Goal: Communication & Community: Share content

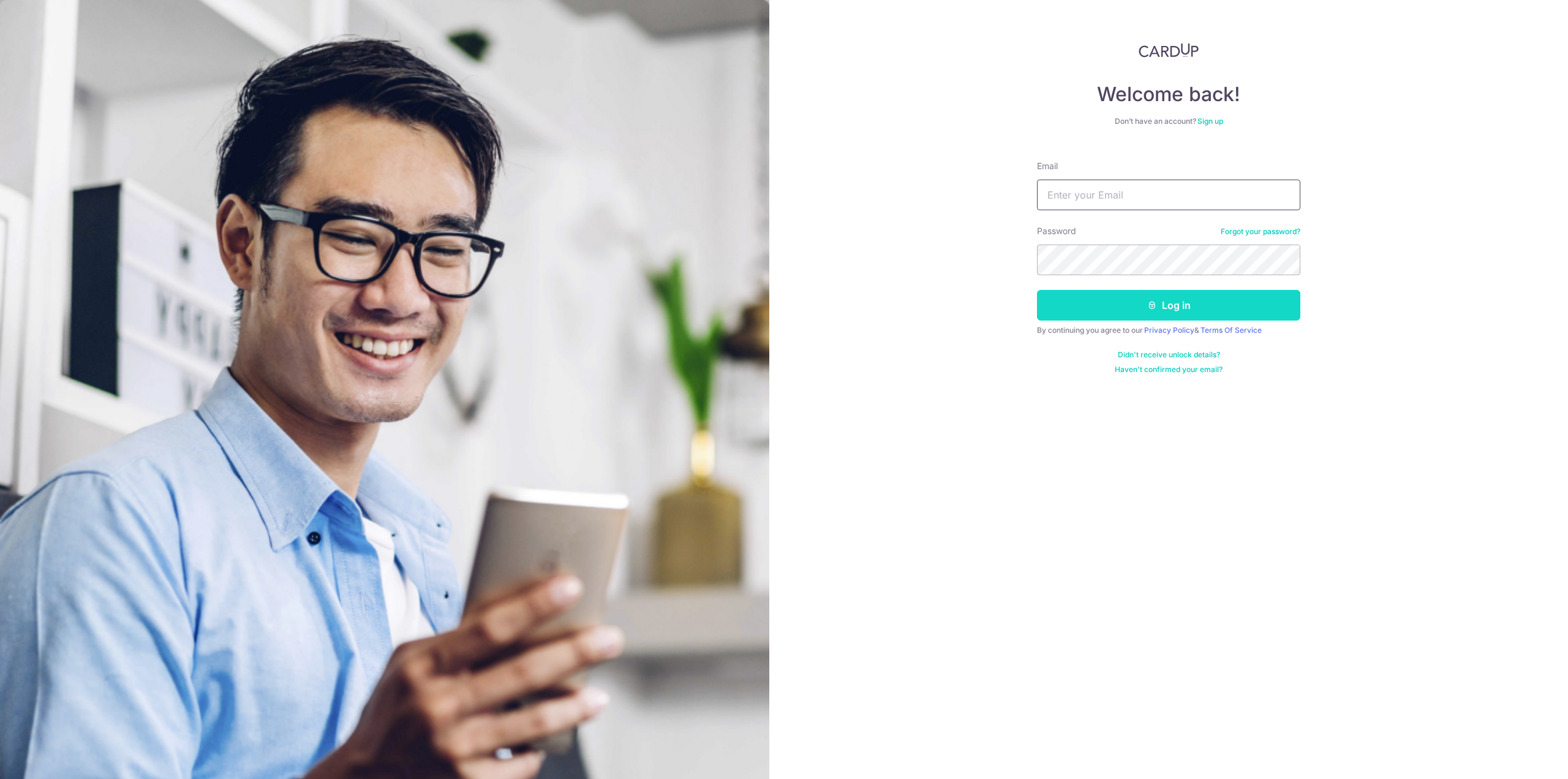
type input "[EMAIL_ADDRESS][DOMAIN_NAME]"
click at [1178, 309] on button "Log in" at bounding box center [1169, 305] width 263 height 31
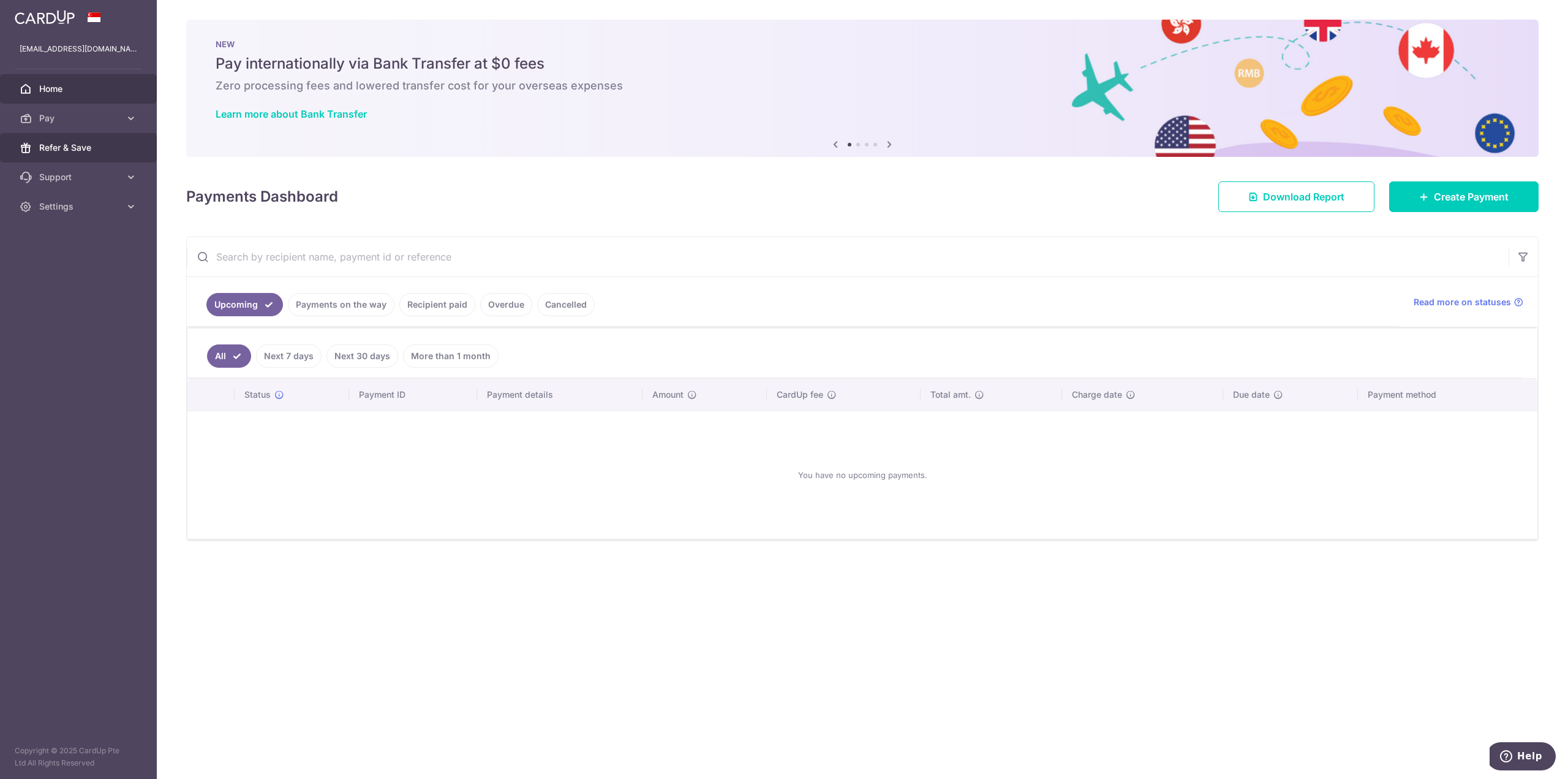
click at [70, 156] on link "Refer & Save" at bounding box center [78, 148] width 157 height 30
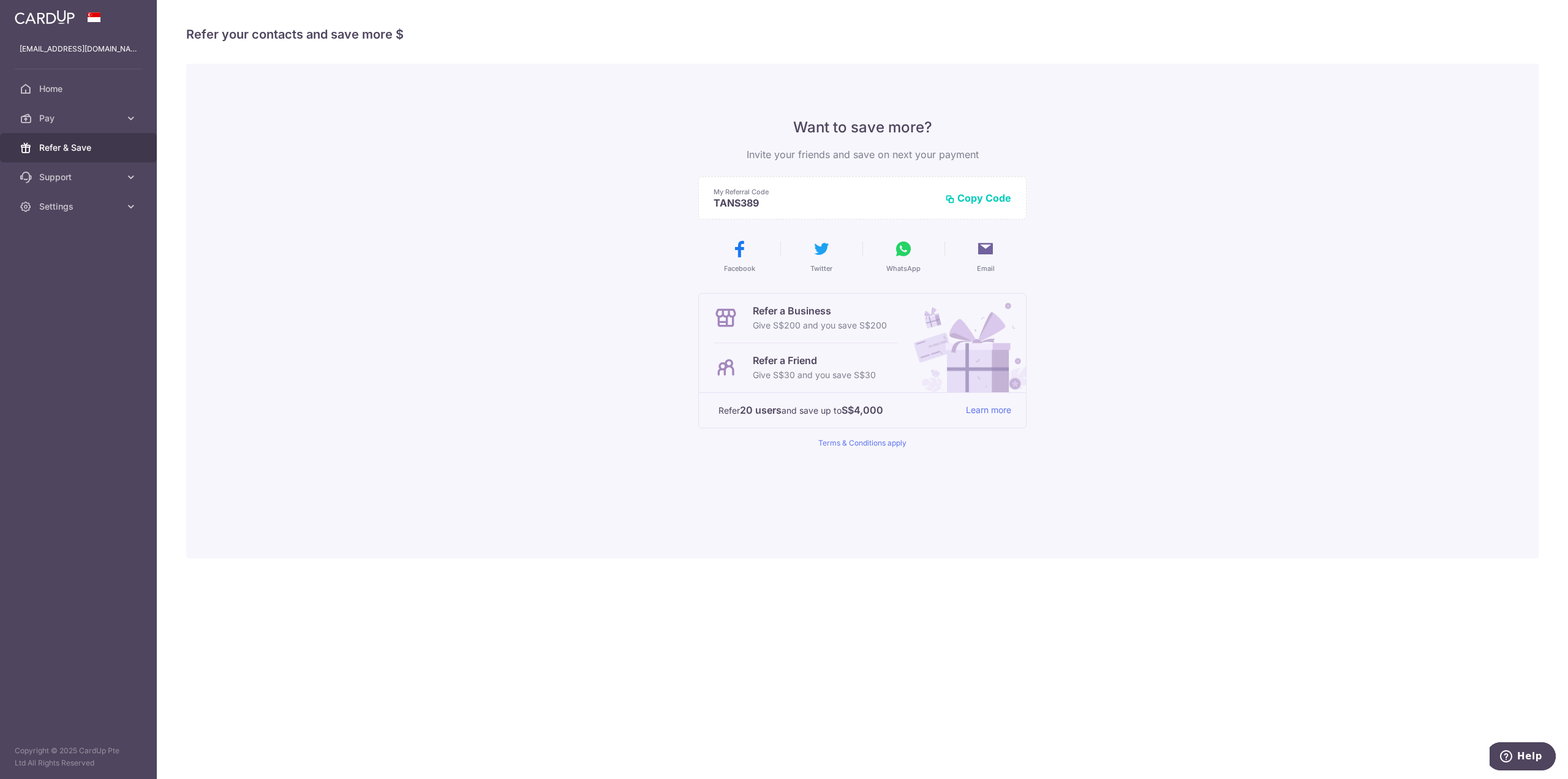
click at [982, 198] on button "Copy Code" at bounding box center [978, 198] width 66 height 12
click at [984, 264] on span "Email" at bounding box center [986, 268] width 18 height 10
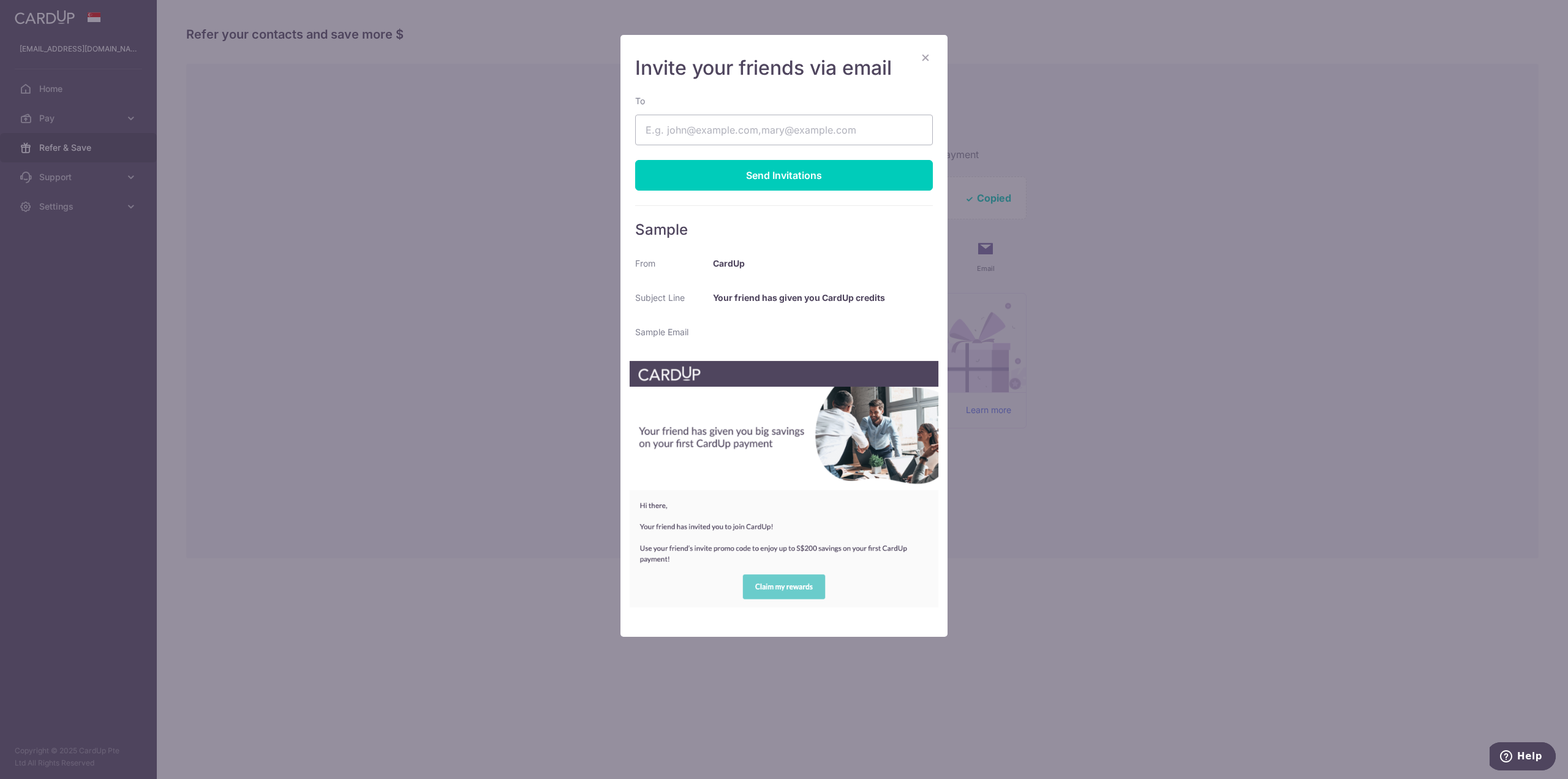
click at [929, 53] on button "×" at bounding box center [925, 56] width 14 height 14
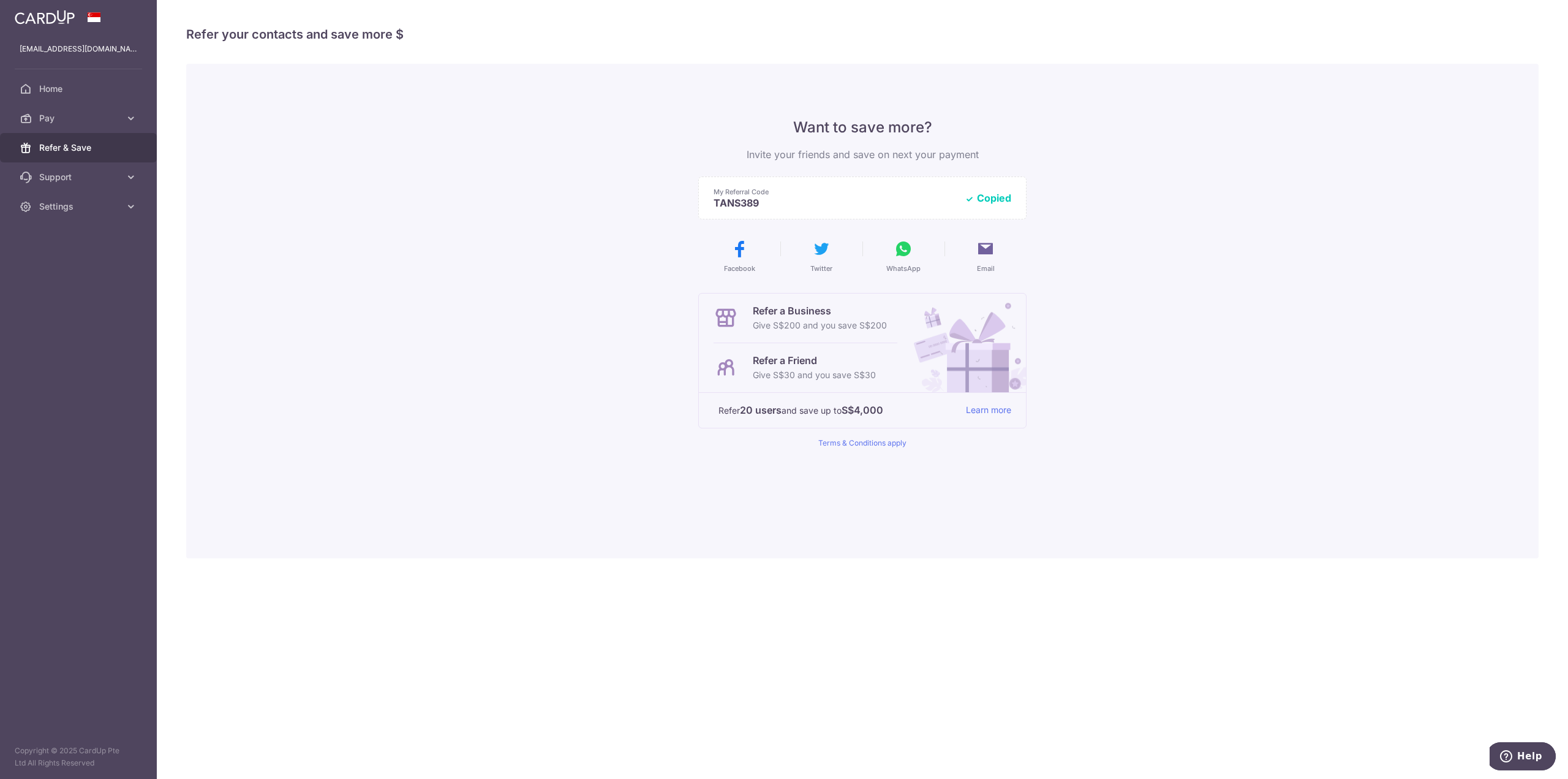
click at [914, 257] on button "WhatsApp" at bounding box center [903, 256] width 72 height 34
click at [75, 84] on span "Home" at bounding box center [80, 89] width 81 height 12
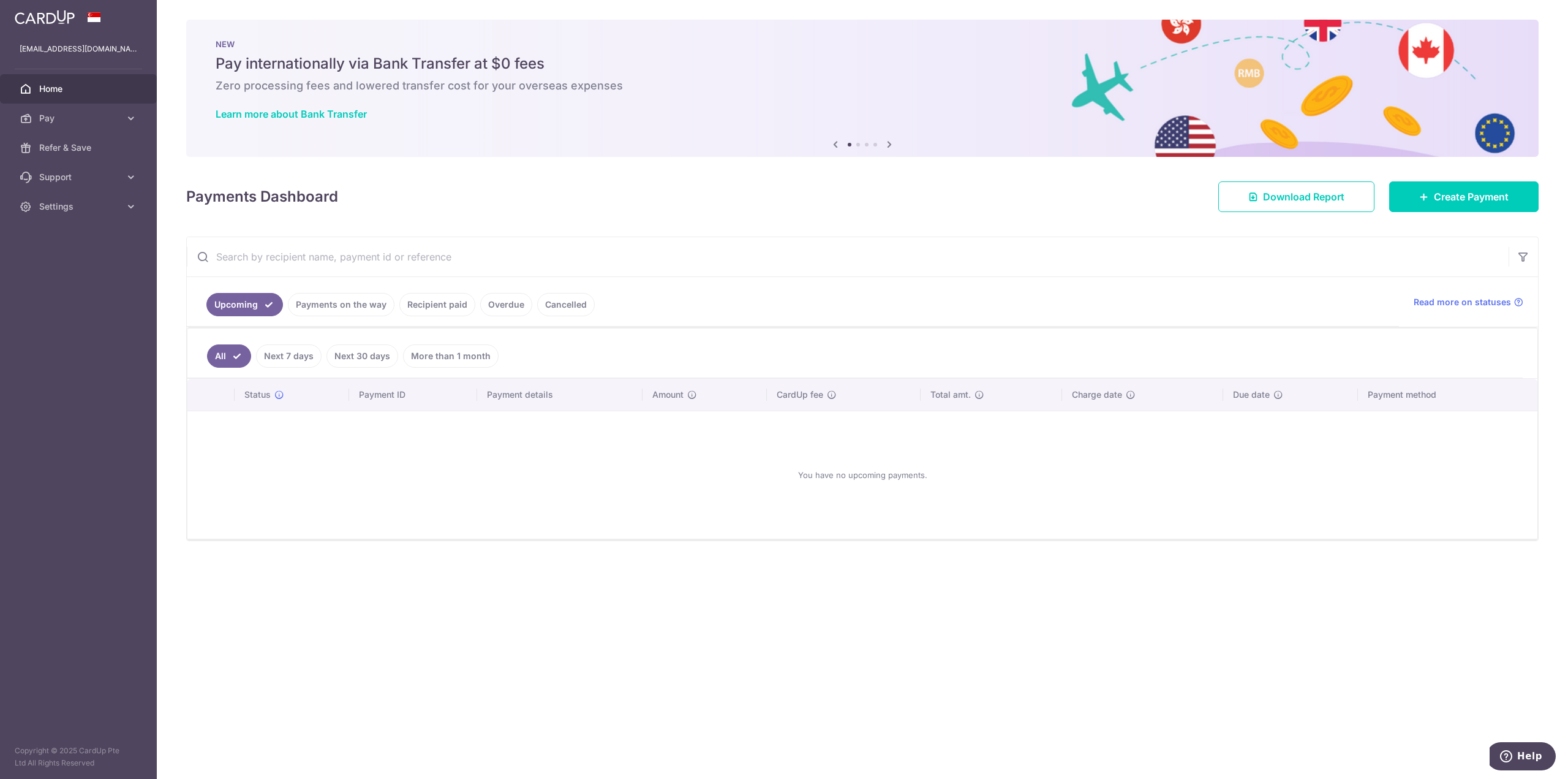
click at [438, 312] on link "Recipient paid" at bounding box center [437, 305] width 76 height 23
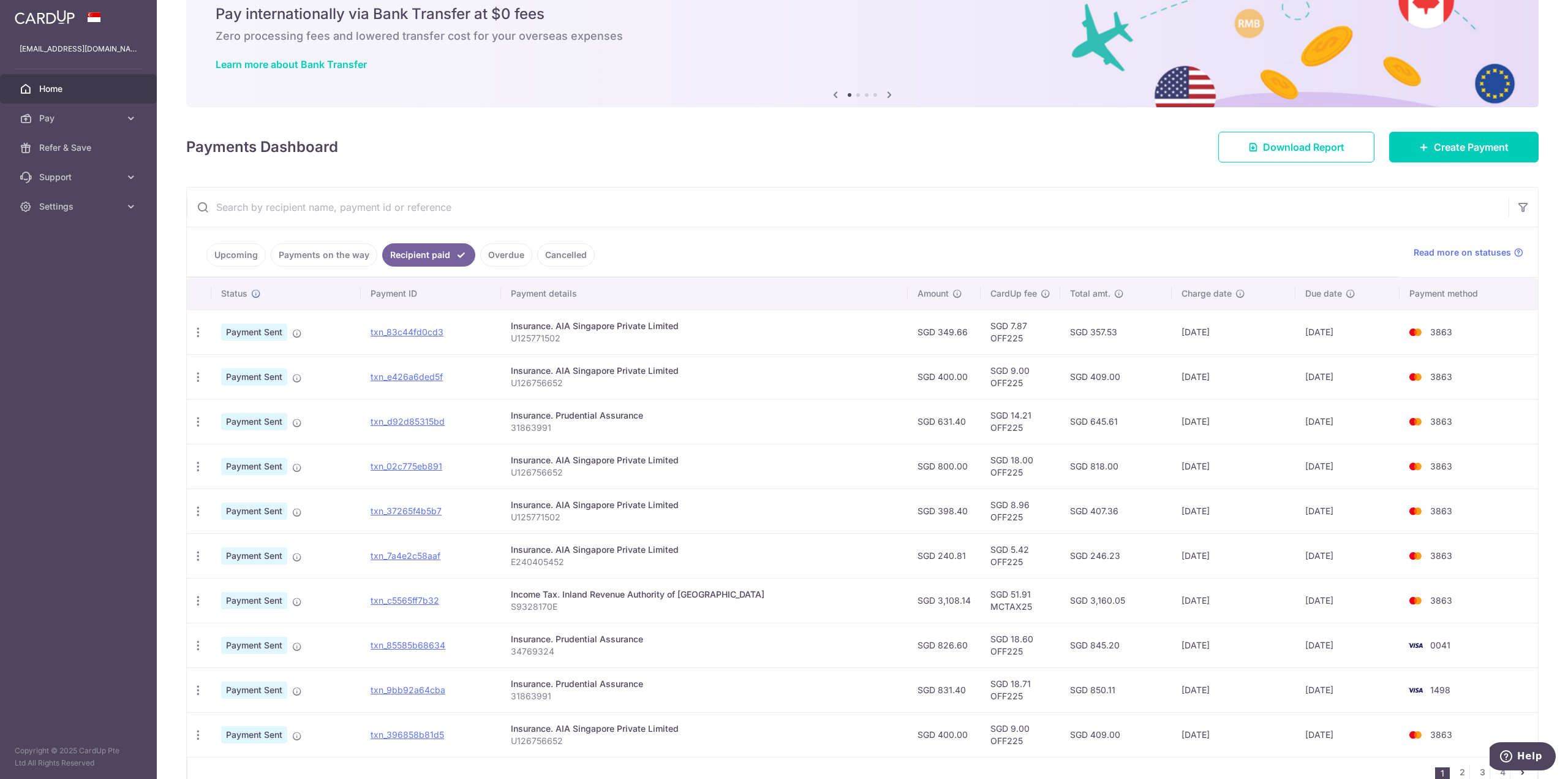
scroll to position [117, 0]
